Goal: Information Seeking & Learning: Find specific fact

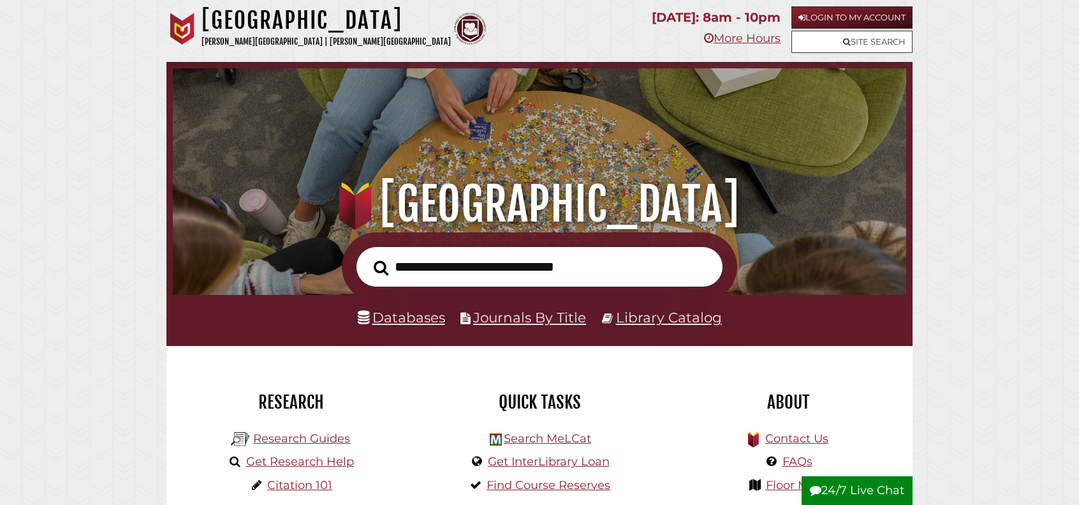
scroll to position [242, 727]
click at [848, 22] on link "Login to My Account" at bounding box center [852, 17] width 121 height 22
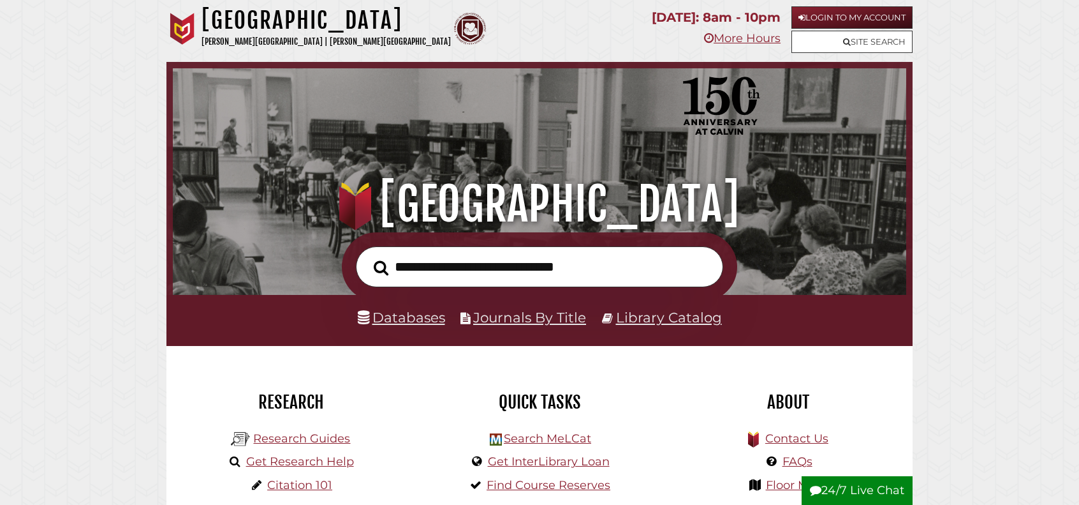
scroll to position [242, 727]
click at [420, 265] on input "text" at bounding box center [539, 266] width 367 height 41
type input "**********"
click at [367, 256] on button "Search" at bounding box center [380, 267] width 27 height 23
